Goal: Check status: Check status

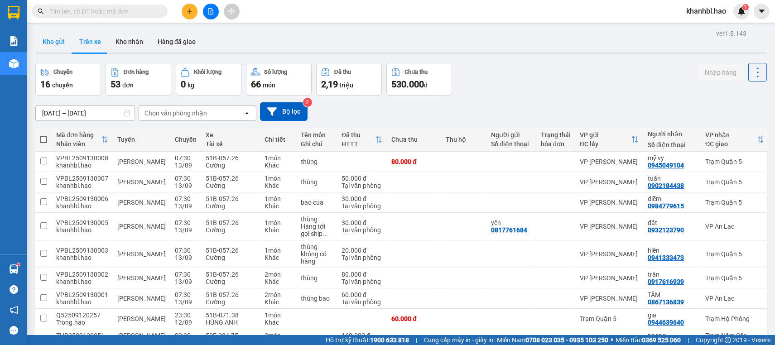
click at [51, 44] on button "Kho gửi" at bounding box center [53, 42] width 37 height 22
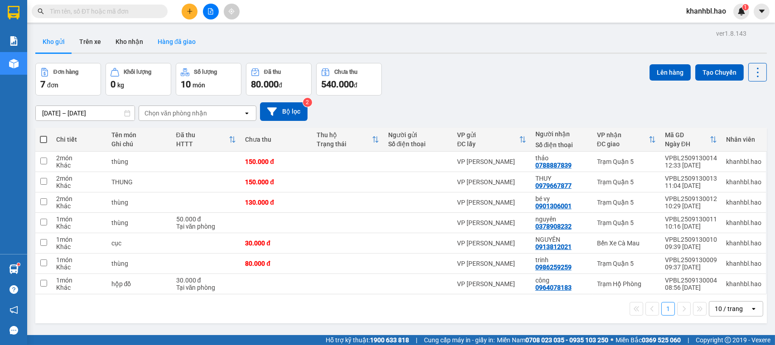
click at [180, 44] on button "Hàng đã giao" at bounding box center [176, 42] width 53 height 22
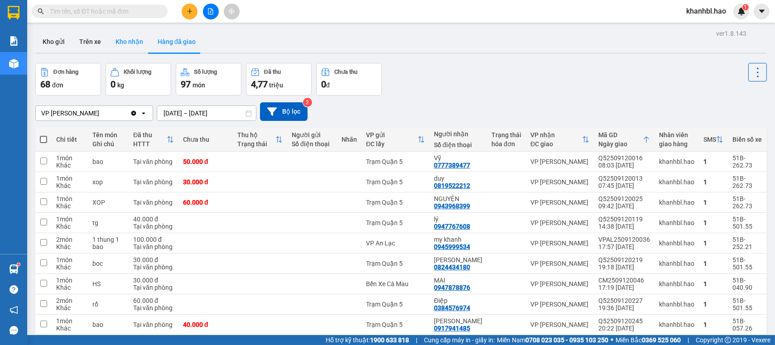
click at [116, 41] on button "Kho nhận" at bounding box center [129, 42] width 42 height 22
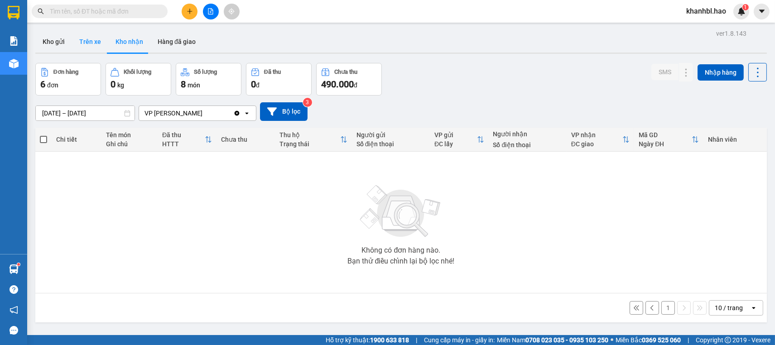
click at [84, 39] on button "Trên xe" at bounding box center [90, 42] width 36 height 22
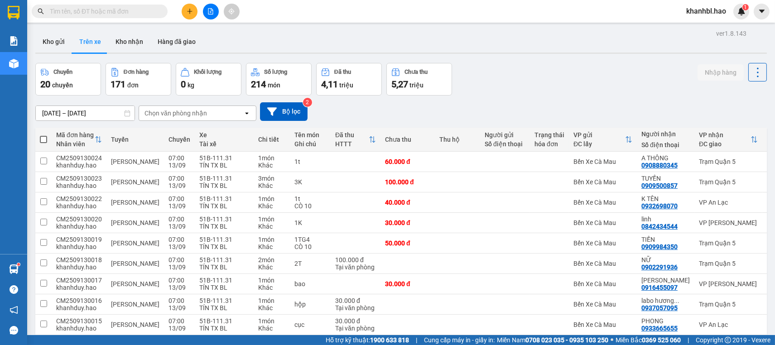
click at [243, 111] on icon "open" at bounding box center [246, 113] width 7 height 7
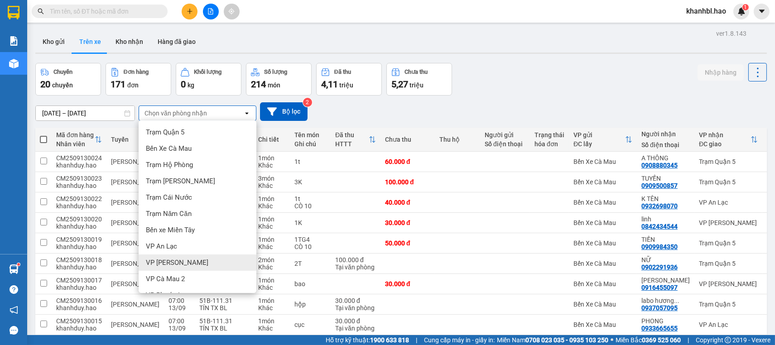
click at [215, 262] on div "VP [PERSON_NAME]" at bounding box center [198, 263] width 118 height 16
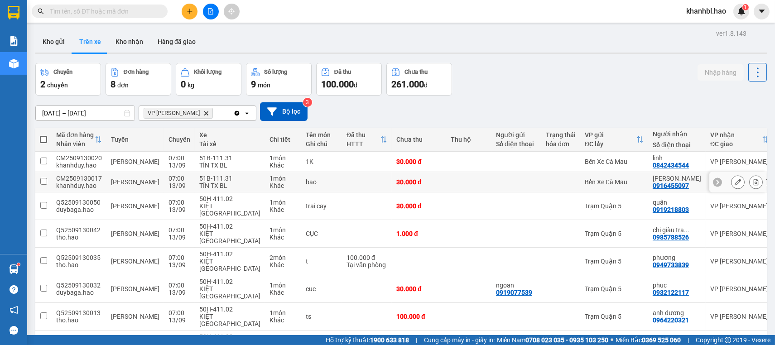
scroll to position [42, 0]
